Goal: Task Accomplishment & Management: Manage account settings

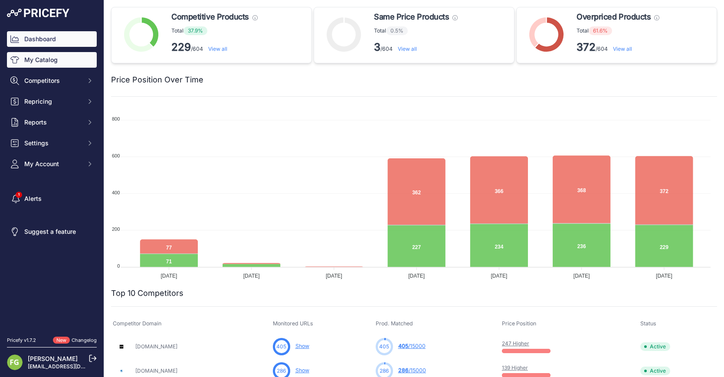
click at [36, 61] on link "My Catalog" at bounding box center [52, 60] width 90 height 16
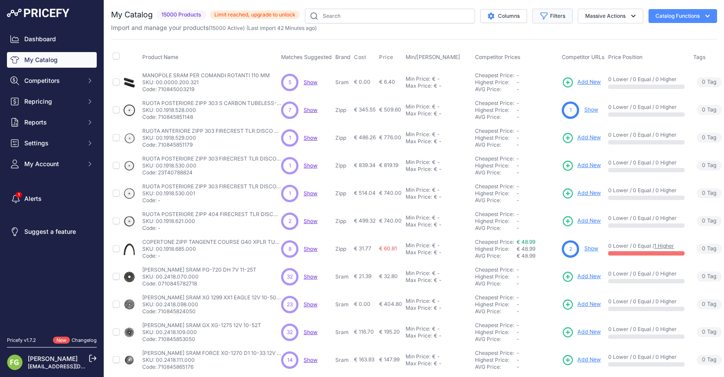
click at [564, 19] on button "Filters" at bounding box center [553, 16] width 40 height 15
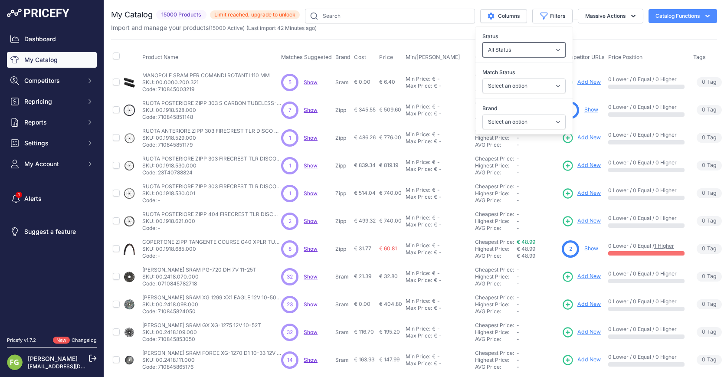
click at [531, 53] on select "All Status Only Enabled Only Disabled" at bounding box center [524, 50] width 83 height 15
select select "1"
click at [483, 43] on select "All Status Only Enabled Only Disabled" at bounding box center [524, 50] width 83 height 15
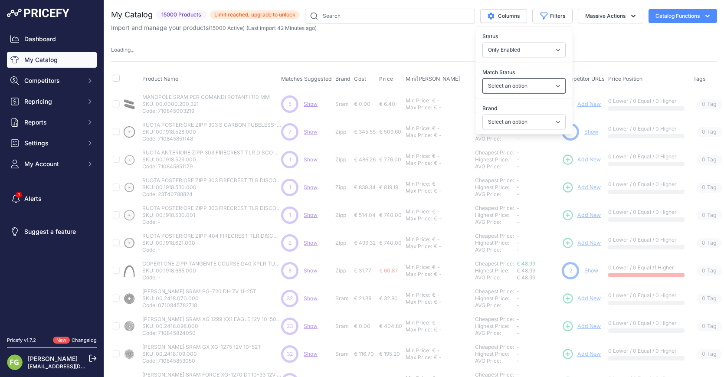
click at [514, 87] on select "Select an option Matched Unmatched" at bounding box center [524, 86] width 83 height 15
select select "1"
click at [483, 79] on select "Select an option Matched Unmatched" at bounding box center [524, 86] width 83 height 15
click at [507, 120] on select "Select an option 100% 4iiii ADIDAS All mountain style Alpinestars AMFLOW Andrea…" at bounding box center [524, 122] width 83 height 15
select select
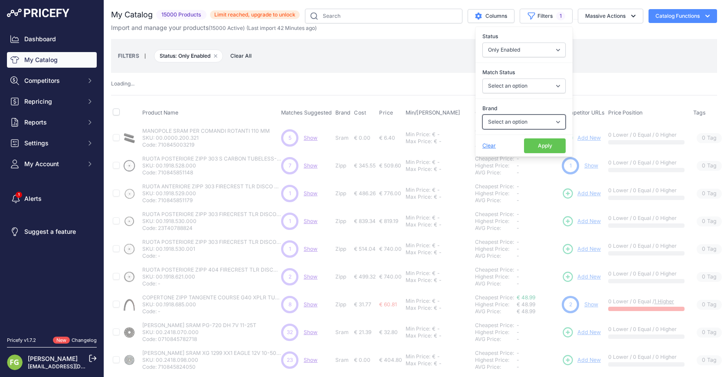
select select "1"
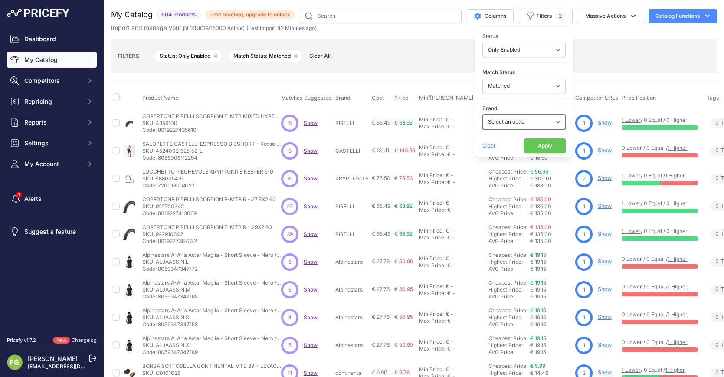
select select "Endura"
click at [483, 115] on select "Select an option 100% 4iiii ADIDAS All mountain style Alpinestars AMFLOW Andrea…" at bounding box center [524, 122] width 83 height 15
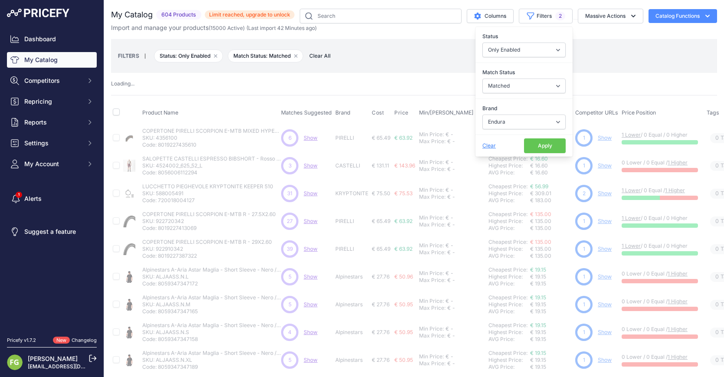
click at [536, 148] on button "Apply" at bounding box center [545, 145] width 42 height 15
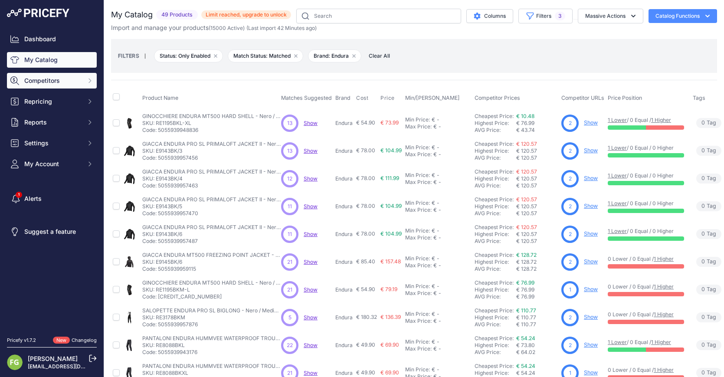
click at [46, 83] on span "Competitors" at bounding box center [52, 80] width 57 height 9
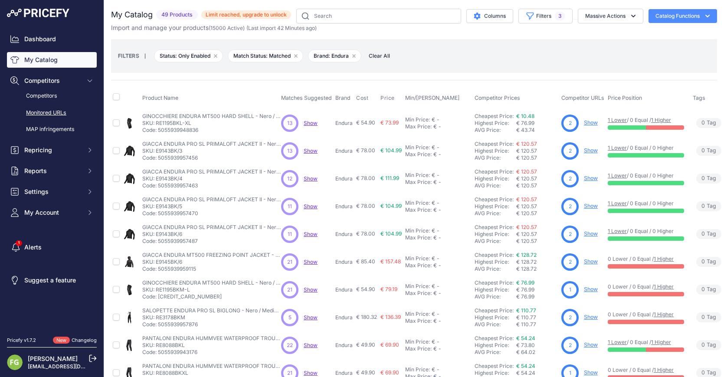
click at [54, 115] on link "Monitored URLs" at bounding box center [52, 112] width 90 height 15
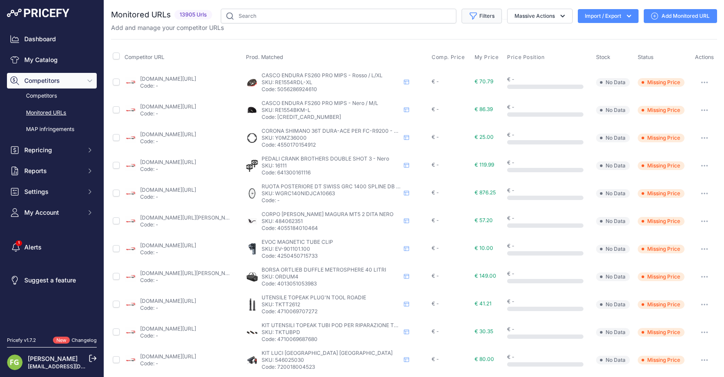
click at [472, 13] on button "Filters" at bounding box center [482, 16] width 40 height 15
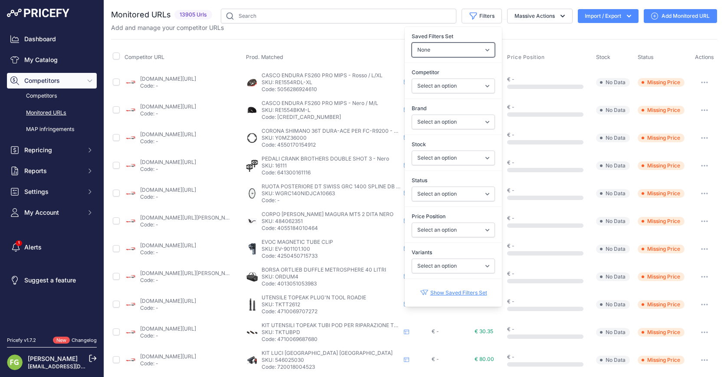
click at [454, 51] on select "None Competitors Cheaper Than Me Competitors Products Out Of Stock Competitors …" at bounding box center [453, 50] width 83 height 15
select select "32183"
click at [412, 43] on select "None Competitors Cheaper Than Me Competitors Products Out Of Stock Competitors …" at bounding box center [453, 50] width 83 height 15
click at [431, 89] on div "Monitored URLs 13905 Urls" at bounding box center [414, 330] width 606 height 643
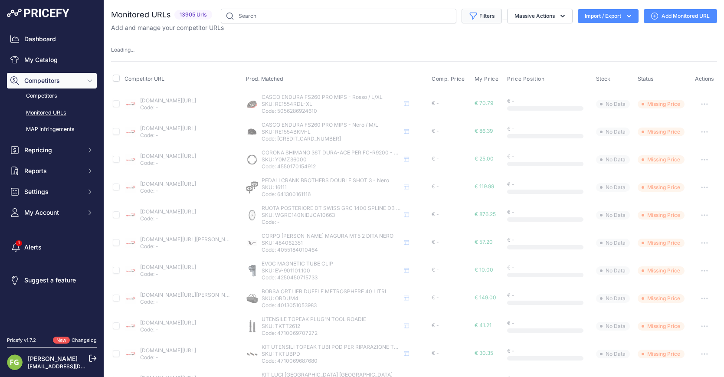
click at [480, 16] on button "Filters" at bounding box center [482, 16] width 40 height 15
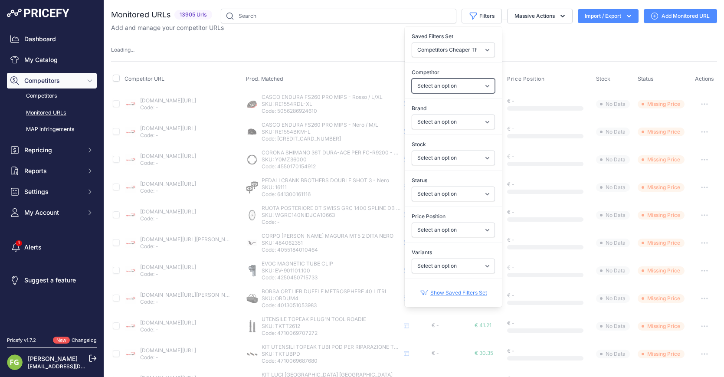
click at [447, 93] on select "Select an option all4cycling.com alltricks.it berkshirecycles.co.uk biciescapa.…" at bounding box center [453, 86] width 83 height 15
click at [444, 92] on select "Select an option all4cycling.com alltricks.it berkshirecycles.co.uk biciescapa.…" at bounding box center [453, 86] width 83 height 15
click at [450, 125] on select "Select an option 100% 4iiii ADIDAS All mountain style Alpinestars AMFLOW Andrea…" at bounding box center [453, 122] width 83 height 15
select select "1"
select select "0"
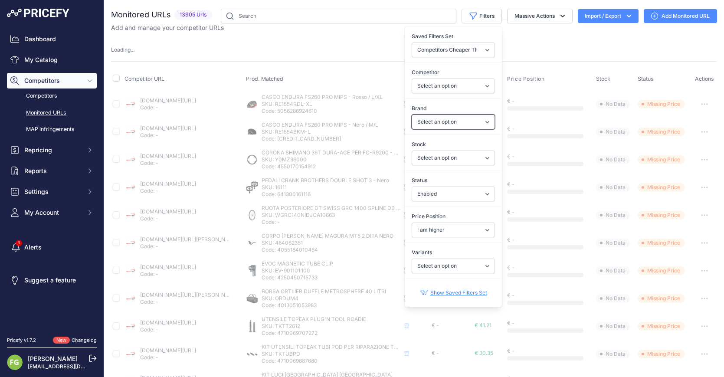
select select
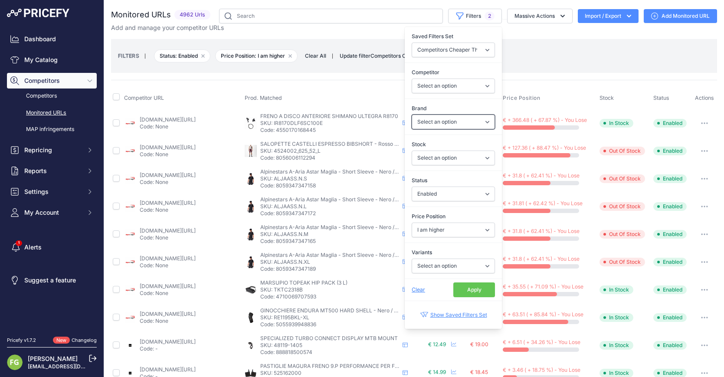
select select "Endura"
click at [412, 115] on select "Select an option 100% 4iiii ADIDAS All mountain style Alpinestars AMFLOW Andrea…" at bounding box center [453, 122] width 83 height 15
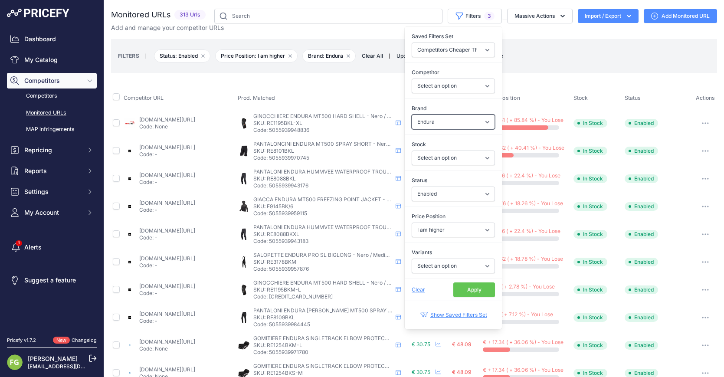
click at [443, 126] on select "Select an option 100% 4iiii ADIDAS All mountain style Alpinestars AMFLOW Andrea…" at bounding box center [453, 122] width 83 height 15
select select "FOX ABBIGLIAMENTO"
click at [412, 115] on select "Select an option 100% 4iiii ADIDAS All mountain style Alpinestars AMFLOW Andrea…" at bounding box center [453, 122] width 83 height 15
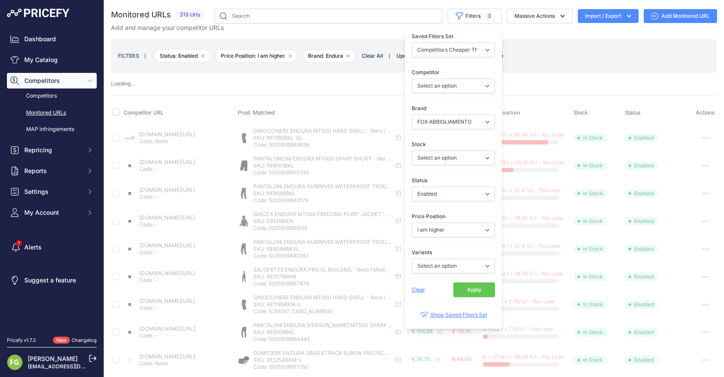
click at [462, 293] on button "Apply" at bounding box center [475, 290] width 42 height 15
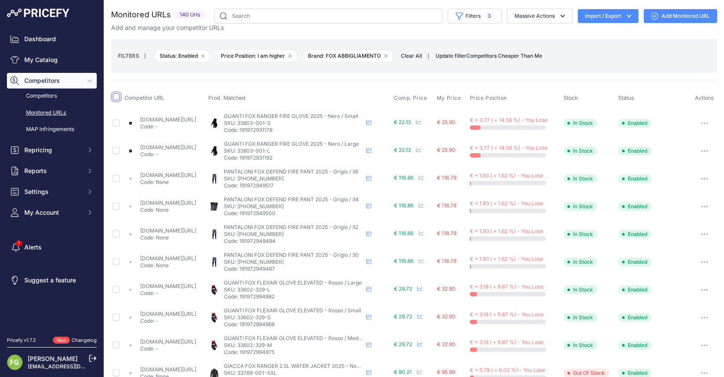
click at [115, 97] on input "checkbox" at bounding box center [116, 96] width 7 height 7
checkbox input "true"
click at [658, 73] on div "Monitored URLs 140 Urls None" at bounding box center [414, 351] width 606 height 684
click at [698, 125] on button "button" at bounding box center [704, 123] width 17 height 12
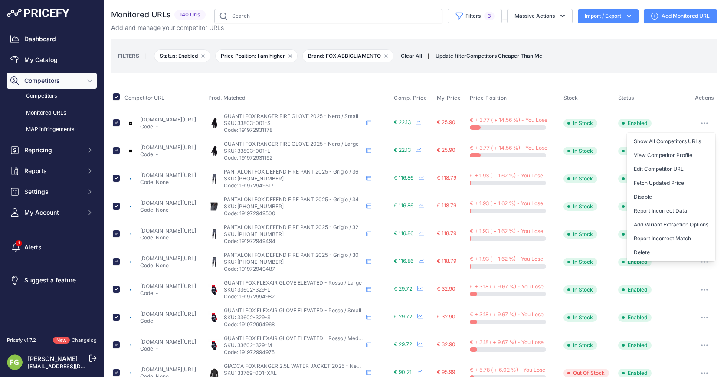
click at [592, 22] on button "Import / Export" at bounding box center [608, 16] width 61 height 14
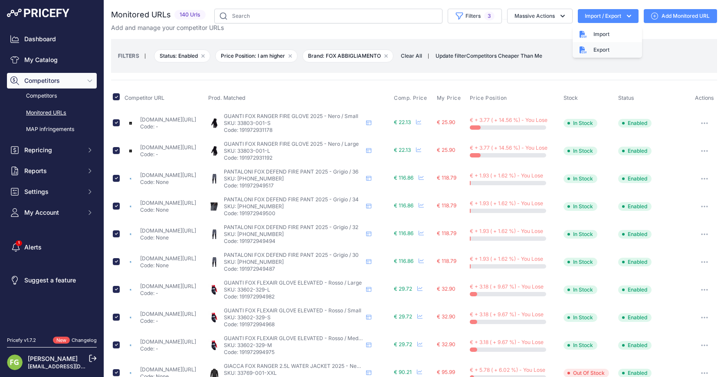
click at [593, 52] on div "Export" at bounding box center [607, 50] width 69 height 16
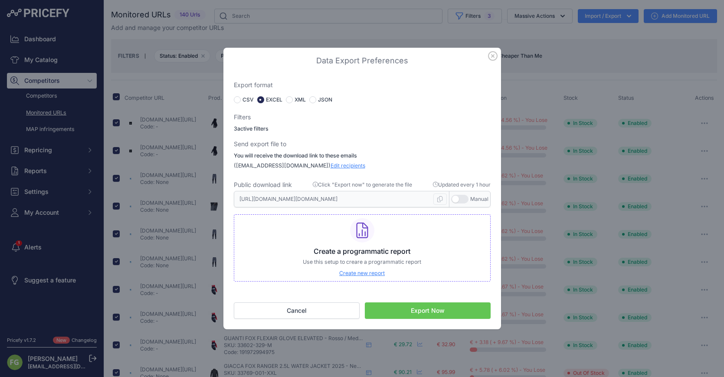
click at [409, 305] on button "Export Now" at bounding box center [428, 311] width 126 height 16
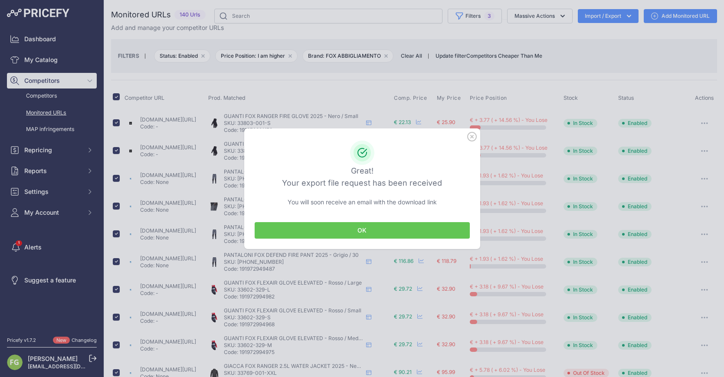
click at [378, 234] on button "OK" at bounding box center [362, 230] width 215 height 16
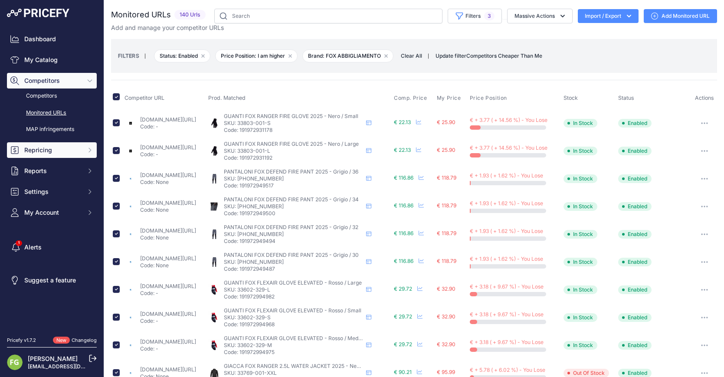
click at [40, 145] on button "Repricing" at bounding box center [52, 150] width 90 height 16
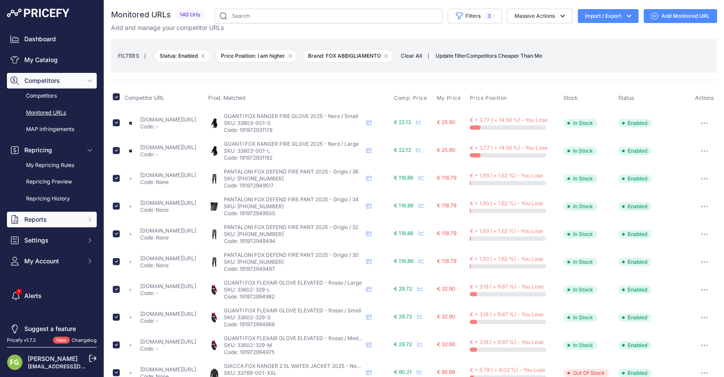
click at [45, 219] on span "Reports" at bounding box center [52, 219] width 57 height 9
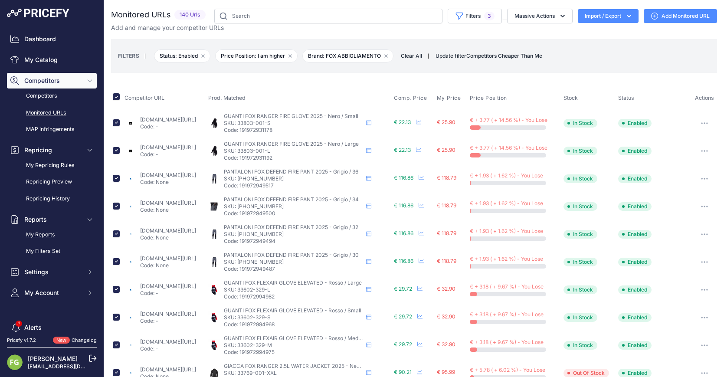
click at [47, 237] on link "My Reports" at bounding box center [52, 234] width 90 height 15
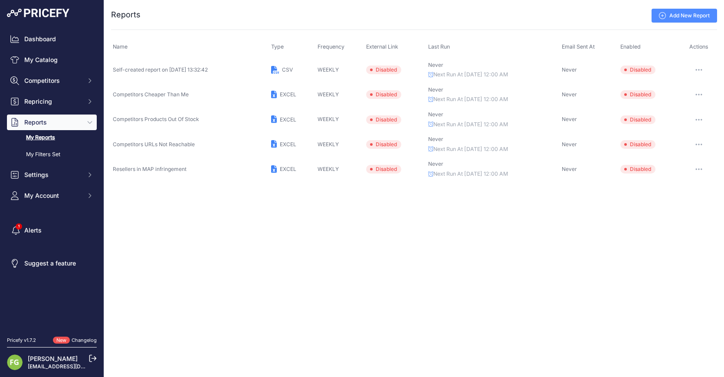
drag, startPoint x: 393, startPoint y: 92, endPoint x: 481, endPoint y: 94, distance: 88.6
click at [393, 93] on span "Disabled" at bounding box center [383, 94] width 35 height 9
click at [706, 95] on button "button" at bounding box center [699, 95] width 17 height 12
click at [689, 116] on link "Edit" at bounding box center [688, 113] width 56 height 14
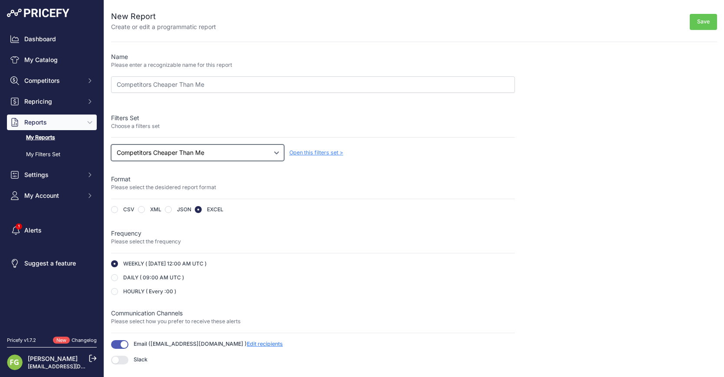
click at [234, 158] on select "Select a filters set Competitors Cheaper Than Me Competitors Products Out Of St…" at bounding box center [197, 153] width 173 height 16
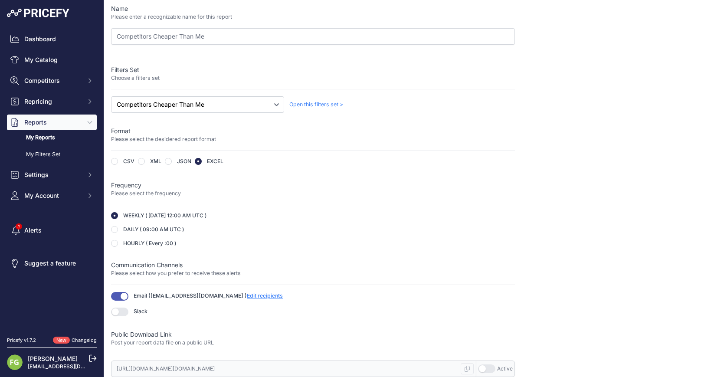
click at [324, 106] on span "Open this filters set >" at bounding box center [317, 104] width 54 height 7
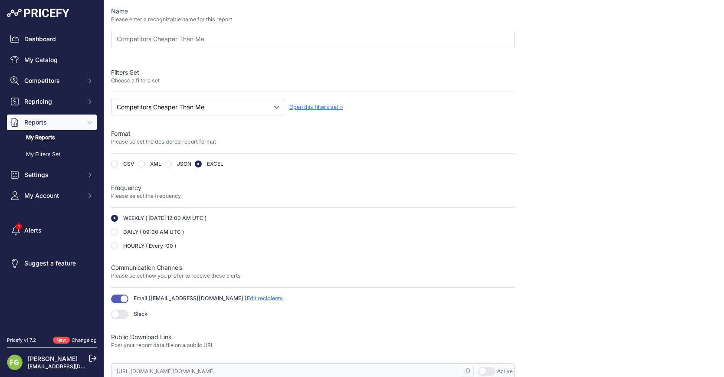
scroll to position [0, 0]
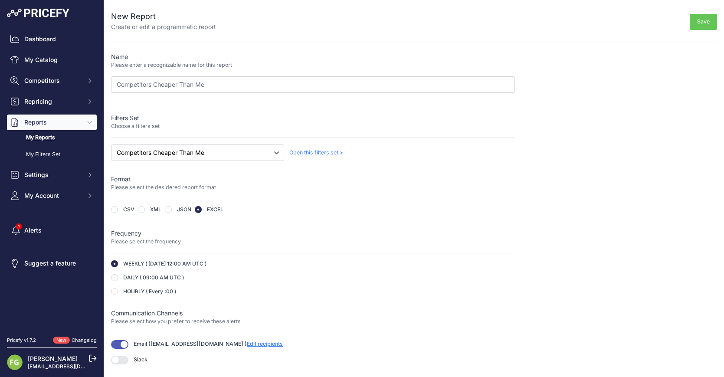
click at [698, 18] on button "Save" at bounding box center [703, 22] width 27 height 16
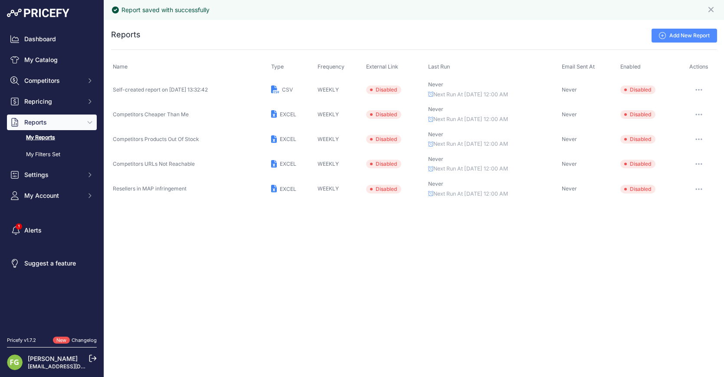
click at [698, 112] on button "button" at bounding box center [699, 115] width 17 height 12
click at [684, 145] on button "Send report now" at bounding box center [688, 147] width 56 height 14
